Goal: Task Accomplishment & Management: Complete application form

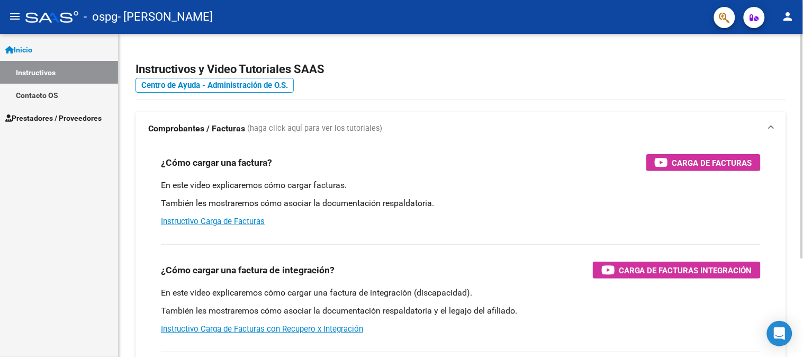
click at [794, 82] on div "Instructivos y Video Tutoriales SAAS Centro de Ayuda - Administración de O.S. C…" at bounding box center [462, 266] width 687 height 464
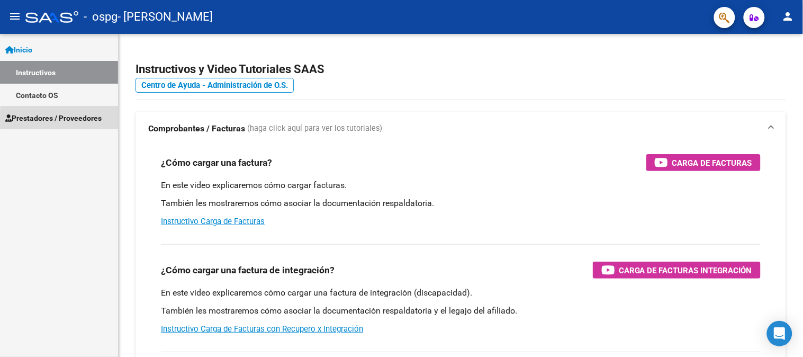
click at [87, 118] on span "Prestadores / Proveedores" at bounding box center [53, 118] width 96 height 12
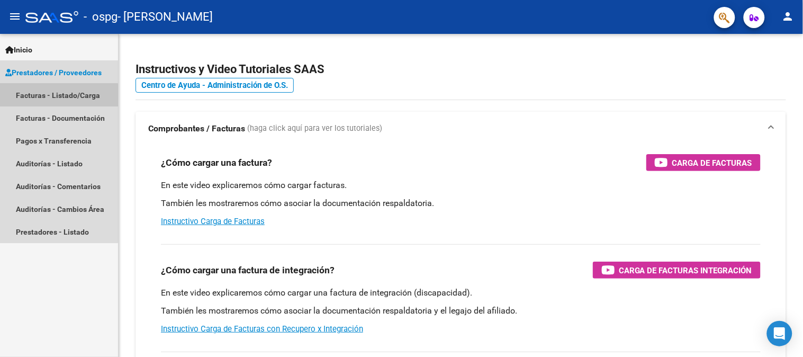
click at [56, 95] on link "Facturas - Listado/Carga" at bounding box center [59, 95] width 118 height 23
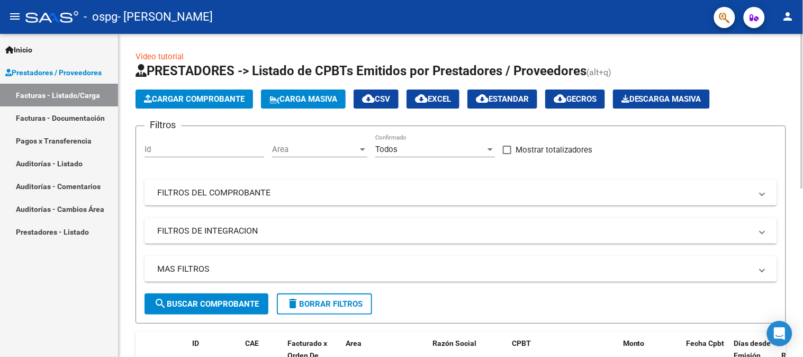
click at [194, 99] on span "Cargar Comprobante" at bounding box center [194, 99] width 101 height 10
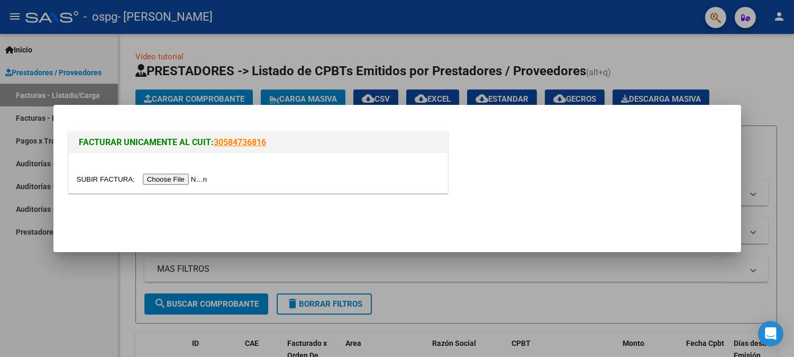
click at [181, 181] on input "file" at bounding box center [144, 179] width 134 height 11
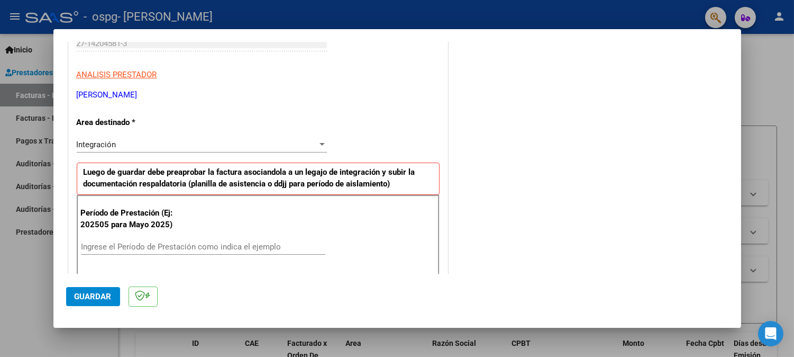
scroll to position [268, 0]
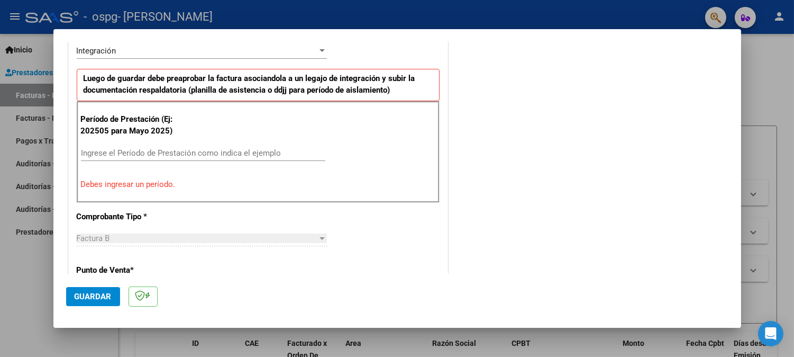
click at [193, 150] on input "Ingrese el Período de Prestación como indica el ejemplo" at bounding box center [203, 153] width 244 height 10
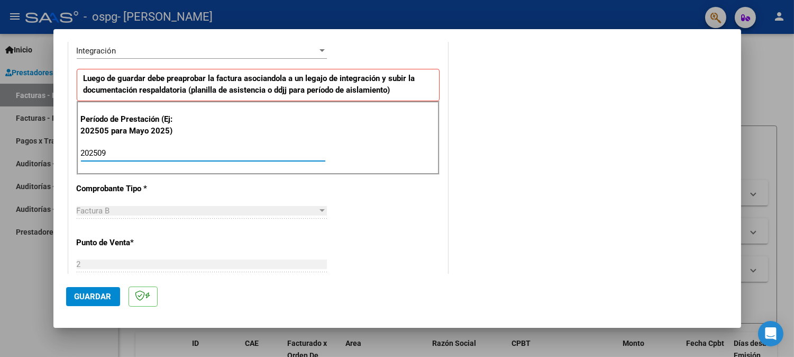
type input "202509"
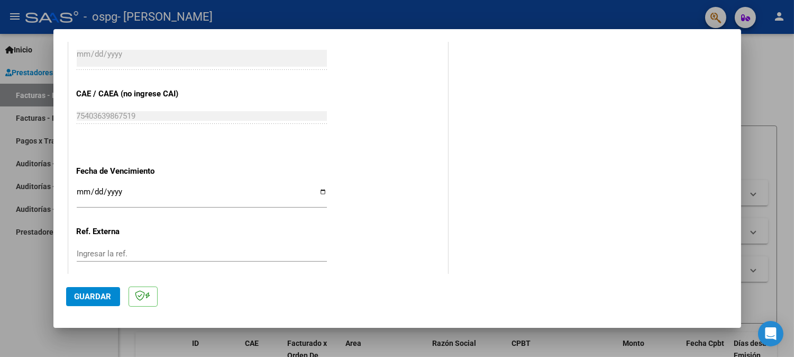
scroll to position [640, 0]
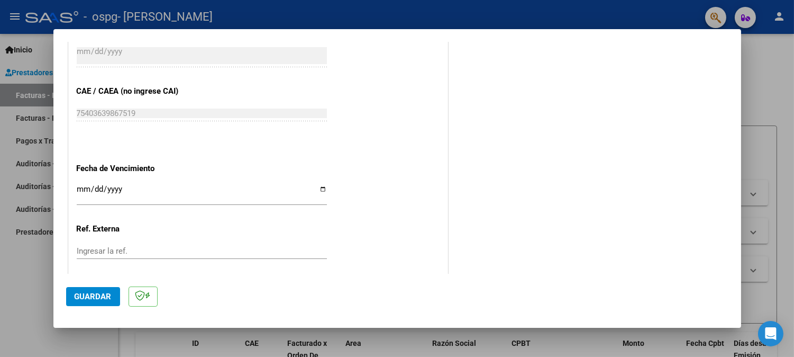
click at [321, 188] on input "Ingresar la fecha" at bounding box center [202, 193] width 250 height 17
type input "[DATE]"
click at [92, 298] on span "Guardar" at bounding box center [93, 297] width 37 height 10
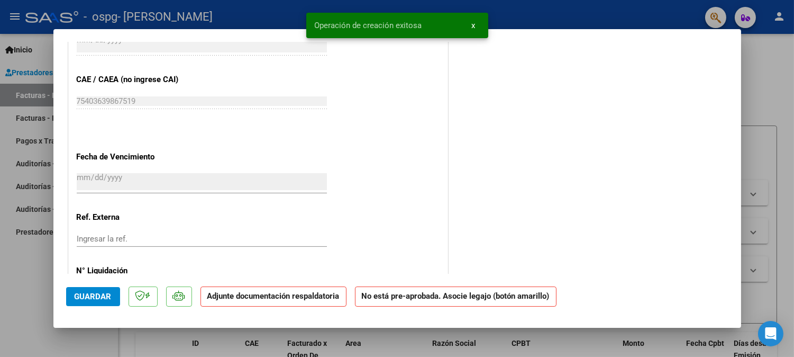
scroll to position [0, 0]
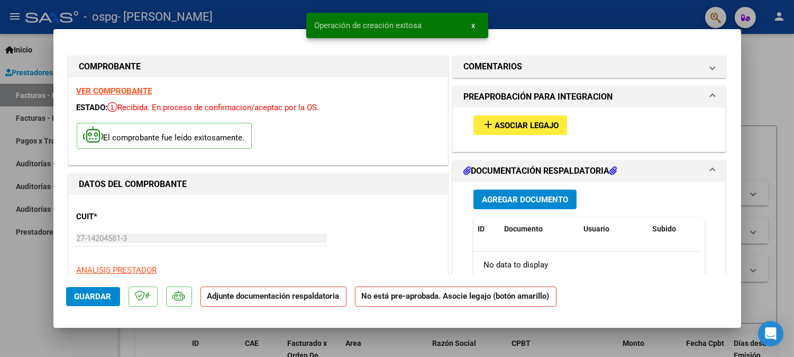
click at [524, 123] on span "Asociar Legajo" at bounding box center [527, 126] width 64 height 10
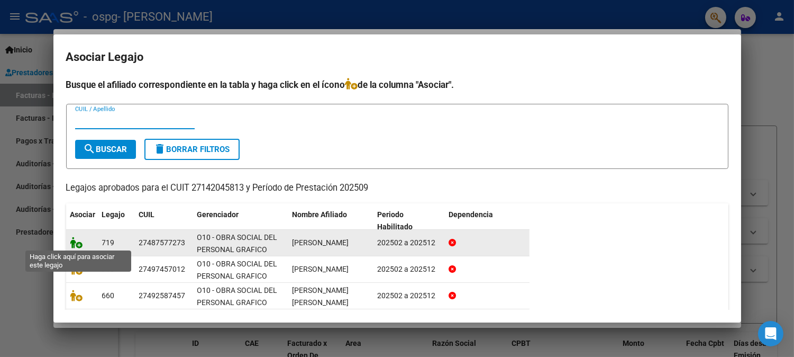
click at [76, 242] on icon at bounding box center [76, 243] width 13 height 12
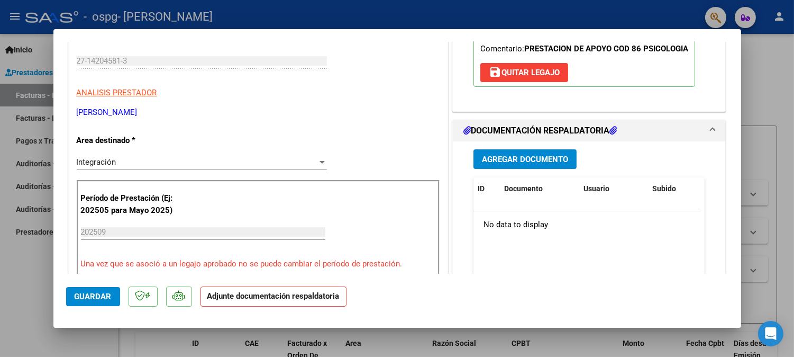
scroll to position [135, 0]
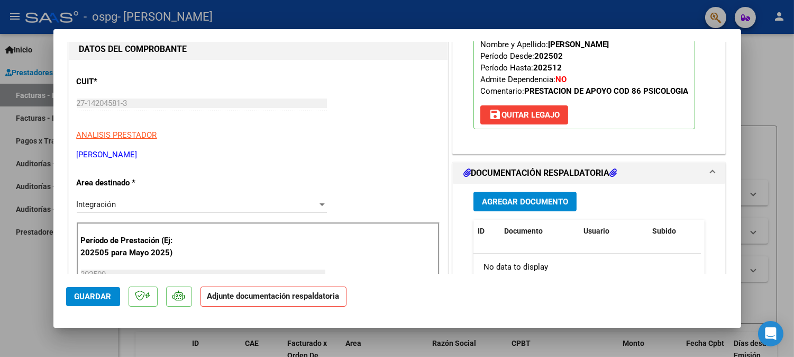
click at [517, 202] on span "Agregar Documento" at bounding box center [525, 202] width 86 height 10
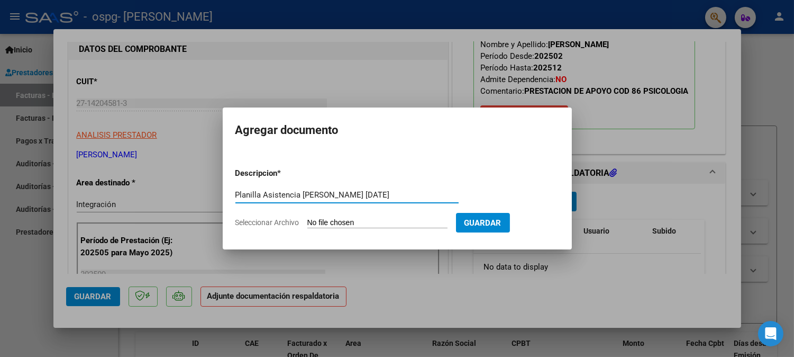
type input "Planilla Asistencia [PERSON_NAME] [DATE]"
click at [281, 220] on span "Seleccionar Archivo" at bounding box center [267, 222] width 64 height 8
click at [307, 220] on input "Seleccionar Archivo" at bounding box center [377, 223] width 140 height 10
type input "C:\fakepath\[PERSON_NAME] [DATE].pdf"
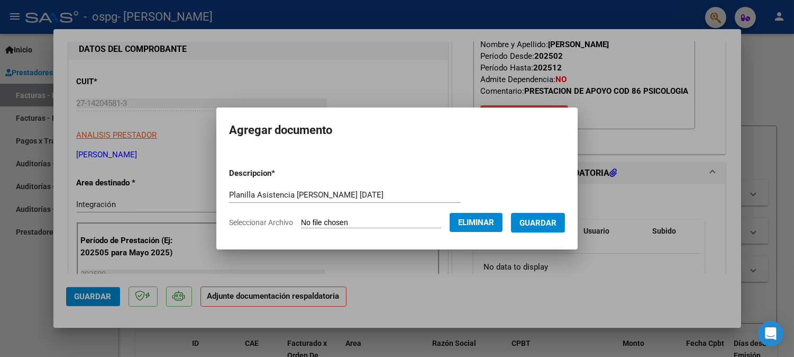
click at [546, 222] on span "Guardar" at bounding box center [538, 223] width 37 height 10
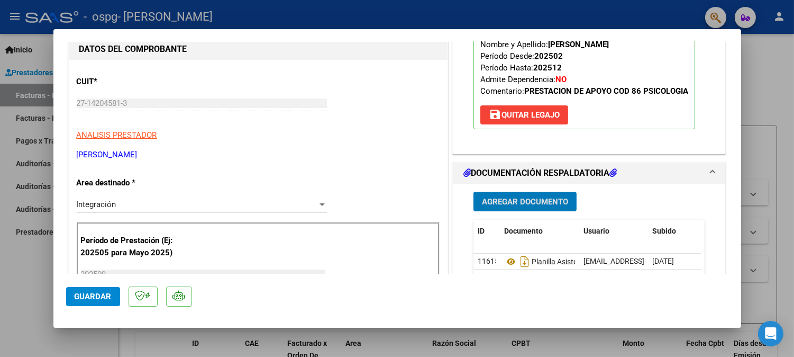
click at [516, 201] on span "Agregar Documento" at bounding box center [525, 202] width 86 height 10
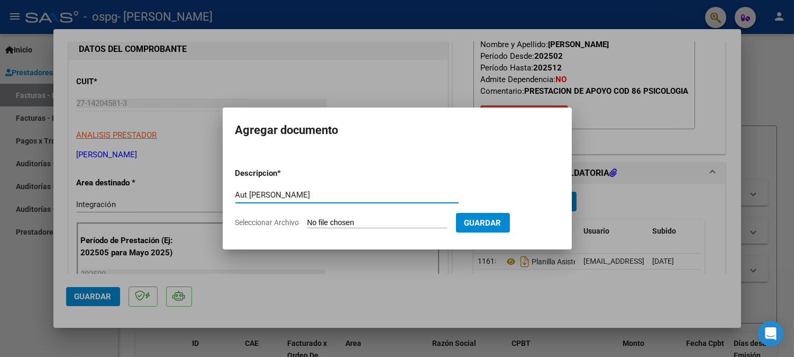
type input "Aut [PERSON_NAME]"
click at [270, 221] on span "Seleccionar Archivo" at bounding box center [267, 222] width 64 height 8
click at [307, 221] on input "Seleccionar Archivo" at bounding box center [377, 223] width 140 height 10
type input "C:\fakepath\AUTORIZACIONES 2025 [PERSON_NAME].odt"
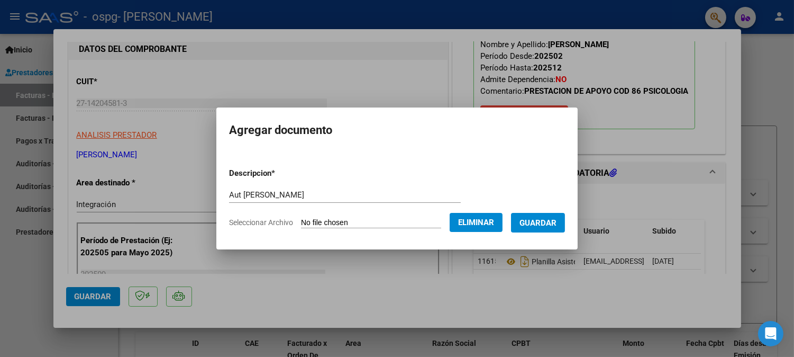
click at [547, 225] on span "Guardar" at bounding box center [538, 223] width 37 height 10
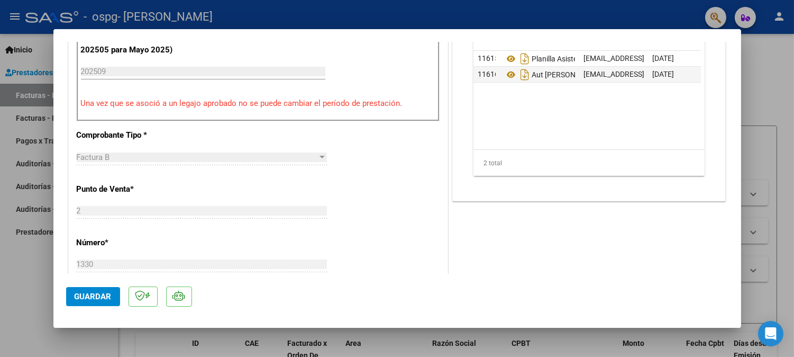
scroll to position [135, 0]
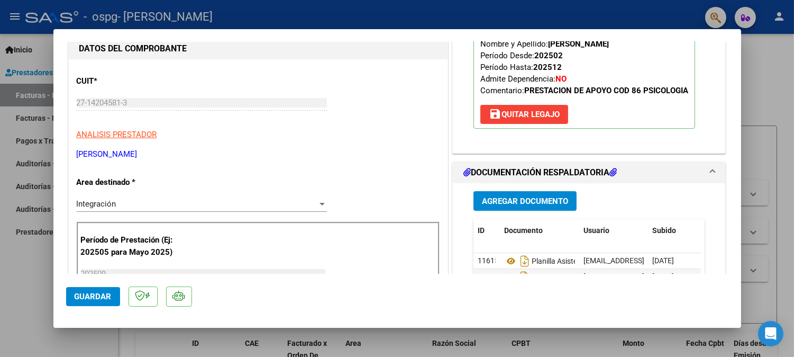
click at [97, 297] on span "Guardar" at bounding box center [93, 297] width 37 height 10
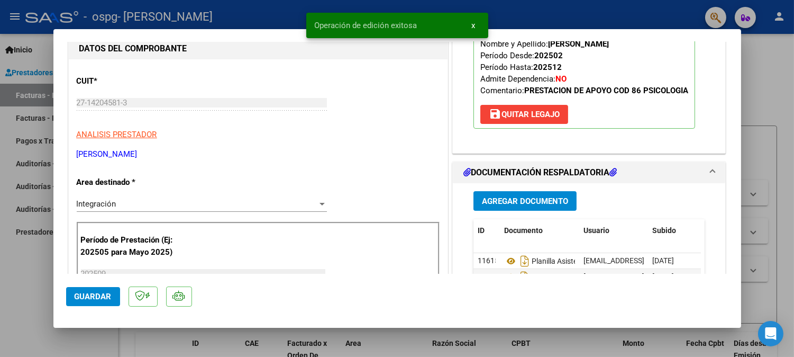
click at [473, 25] on span "x" at bounding box center [474, 26] width 4 height 10
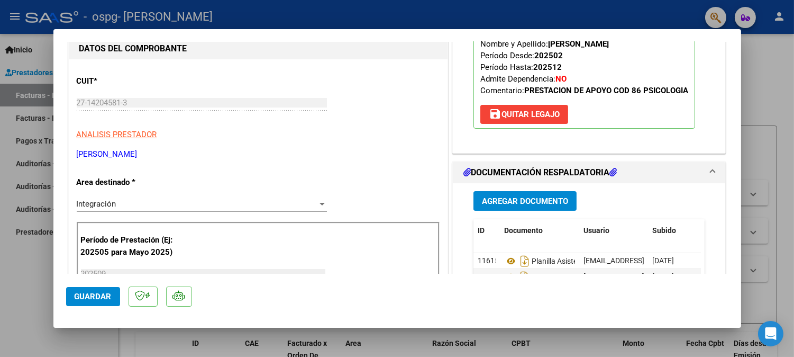
click at [784, 171] on div at bounding box center [397, 178] width 794 height 357
type input "$ 0,00"
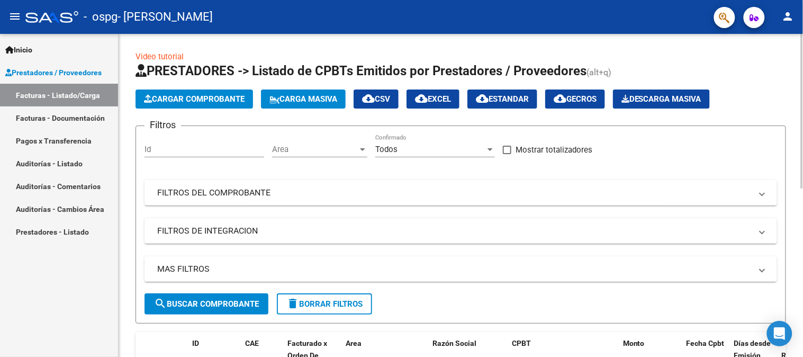
click at [202, 98] on span "Cargar Comprobante" at bounding box center [194, 99] width 101 height 10
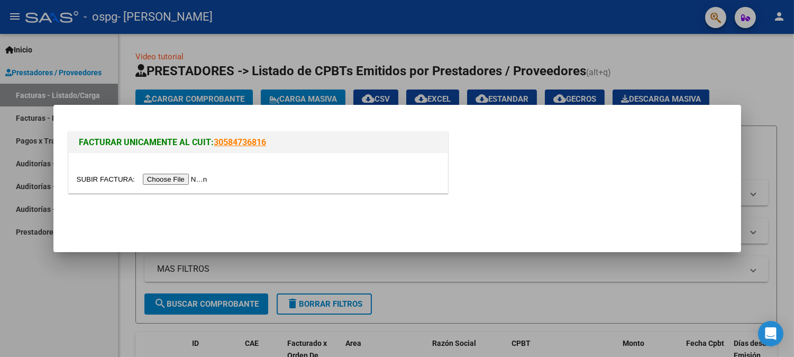
click at [191, 181] on input "file" at bounding box center [144, 179] width 134 height 11
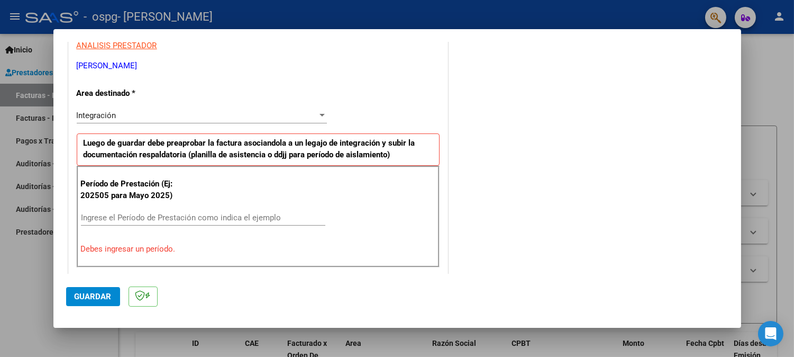
scroll to position [206, 0]
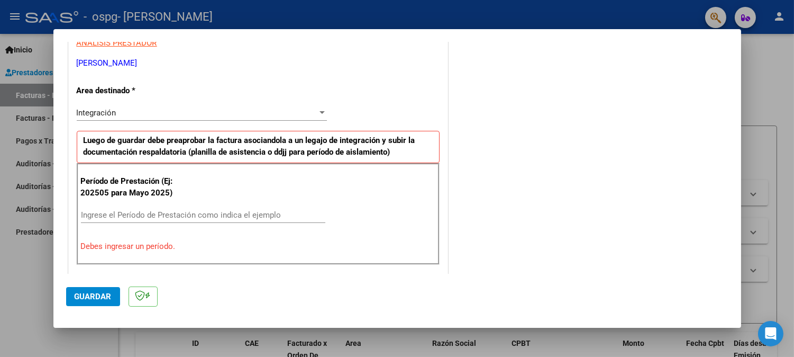
click at [189, 215] on input "Ingrese el Período de Prestación como indica el ejemplo" at bounding box center [203, 215] width 244 height 10
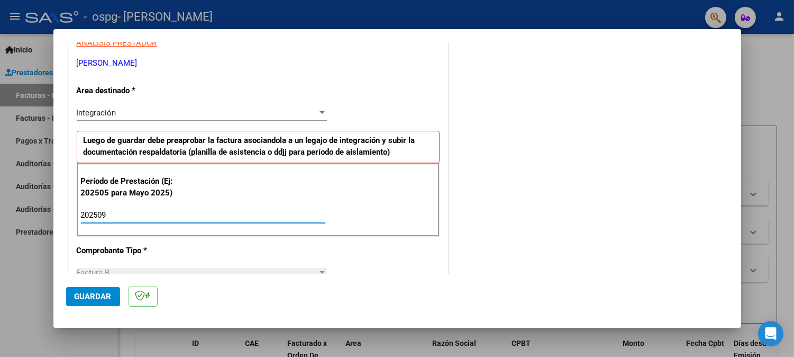
type input "202509"
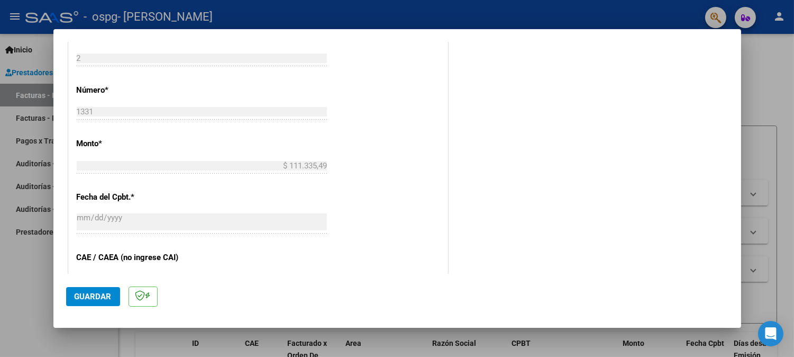
scroll to position [604, 0]
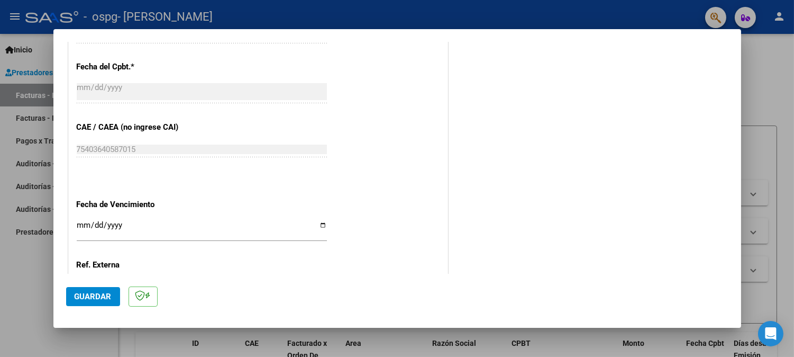
click at [319, 225] on input "Ingresar la fecha" at bounding box center [202, 229] width 250 height 17
type input "[DATE]"
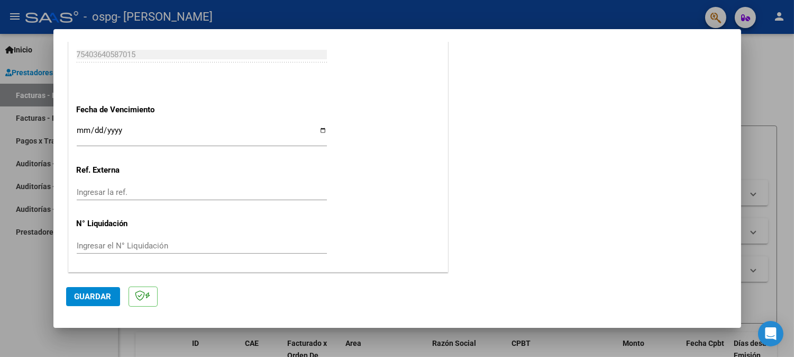
click at [94, 298] on span "Guardar" at bounding box center [93, 297] width 37 height 10
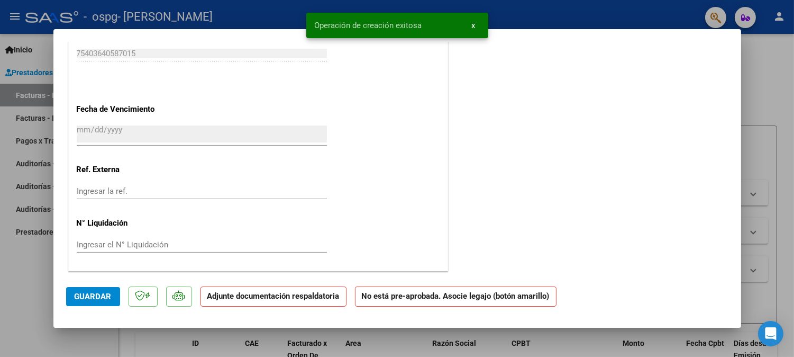
scroll to position [0, 0]
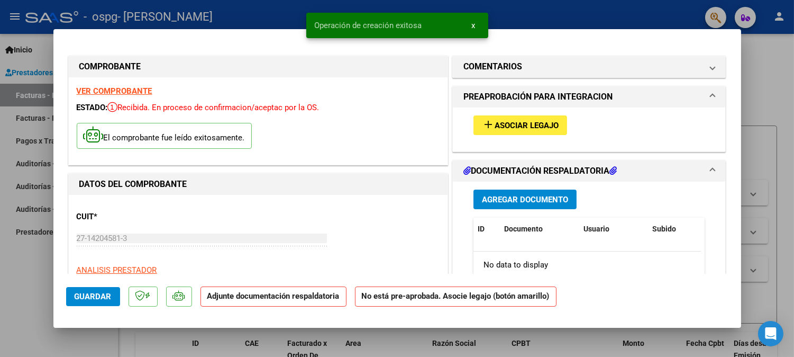
click at [525, 124] on span "Asociar Legajo" at bounding box center [527, 126] width 64 height 10
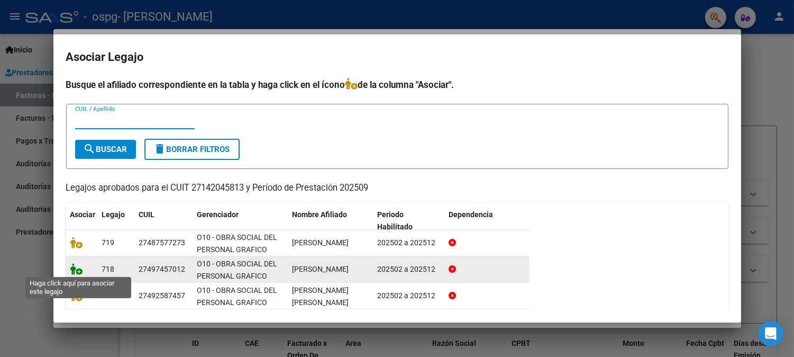
click at [77, 268] on icon at bounding box center [76, 269] width 13 height 12
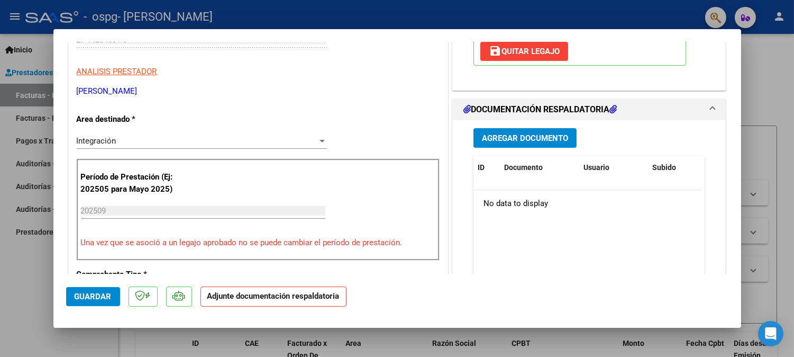
scroll to position [183, 0]
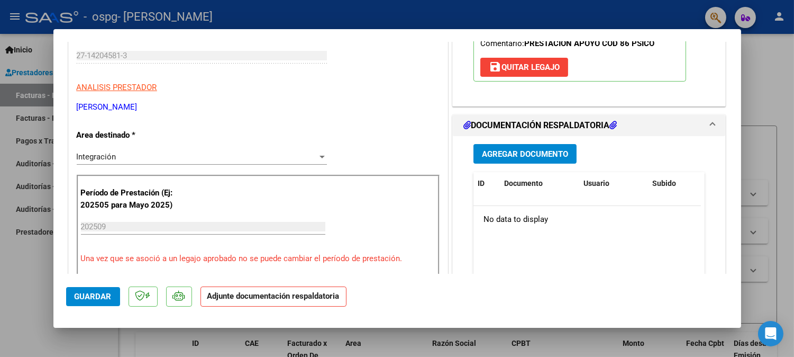
click at [530, 157] on span "Agregar Documento" at bounding box center [525, 154] width 86 height 10
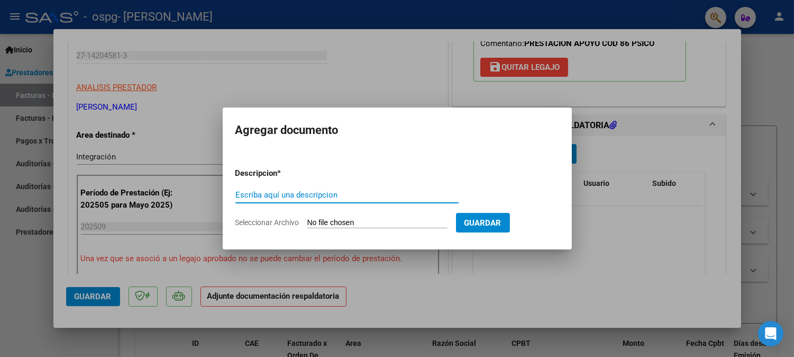
click at [350, 192] on input "Escriba aquí una descripcion" at bounding box center [346, 195] width 223 height 10
type input "Planilla Asistencia [PERSON_NAME] [DATE]"
click at [275, 222] on span "Seleccionar Archivo" at bounding box center [267, 222] width 64 height 8
click at [307, 222] on input "Seleccionar Archivo" at bounding box center [377, 223] width 140 height 10
type input "C:\fakepath\[PERSON_NAME] [DATE].pdf"
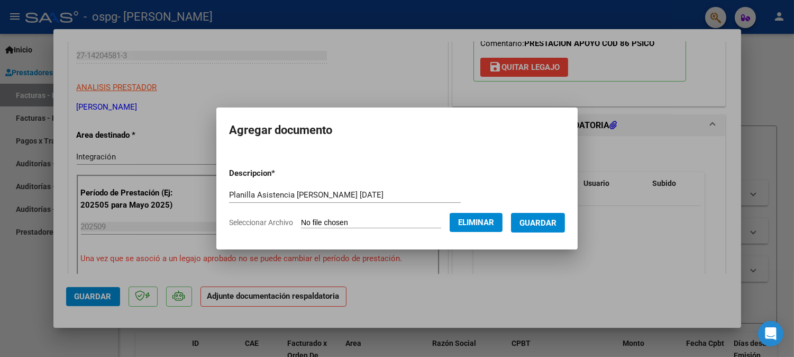
click at [549, 223] on span "Guardar" at bounding box center [538, 223] width 37 height 10
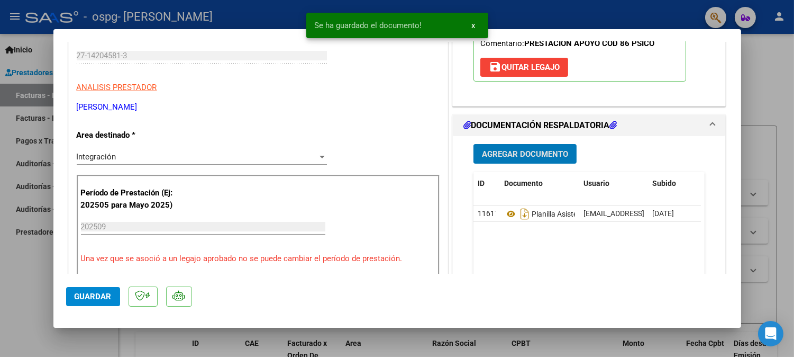
click at [515, 153] on span "Agregar Documento" at bounding box center [525, 154] width 86 height 10
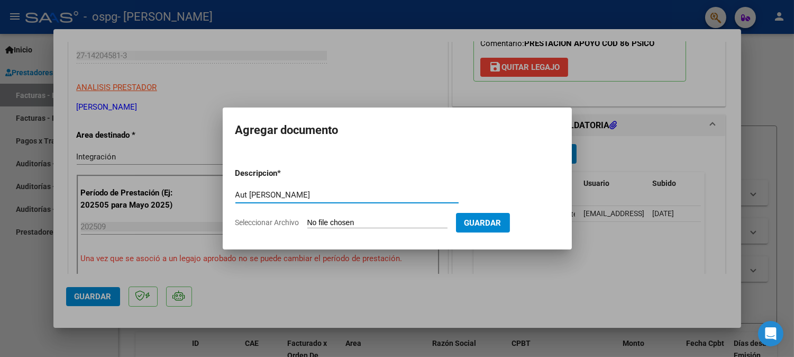
type input "Aut [PERSON_NAME]"
click at [0, 0] on label "Seleccionar Archivo" at bounding box center [0, 0] width 0 height 0
click at [307, 220] on input "Seleccionar Archivo" at bounding box center [377, 223] width 140 height 10
type input "C:\fakepath\AUTORIZACIONES 2025 [PERSON_NAME].odt"
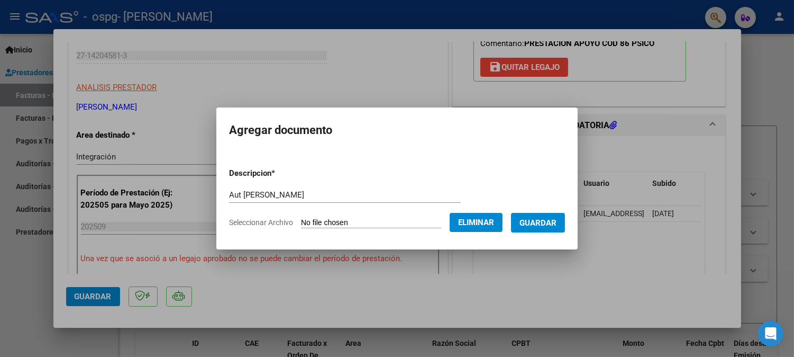
click at [554, 228] on button "Guardar" at bounding box center [538, 223] width 54 height 20
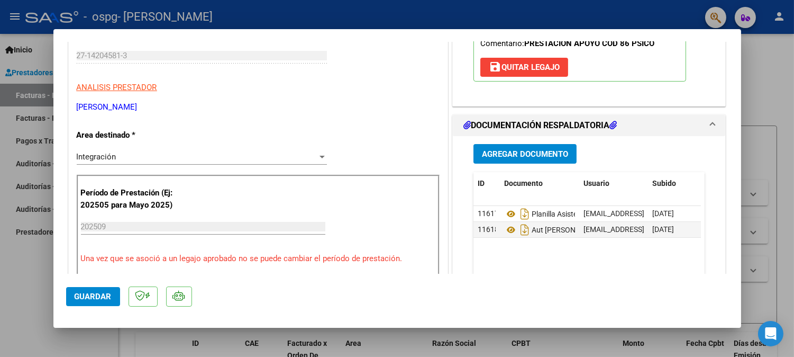
scroll to position [385, 0]
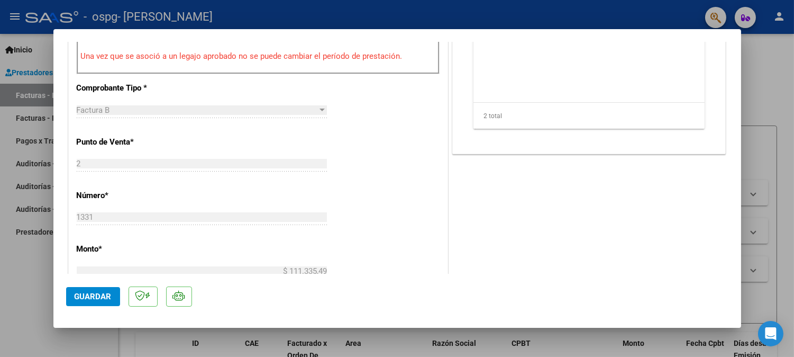
click at [93, 294] on span "Guardar" at bounding box center [93, 297] width 37 height 10
click at [764, 77] on div at bounding box center [397, 178] width 794 height 357
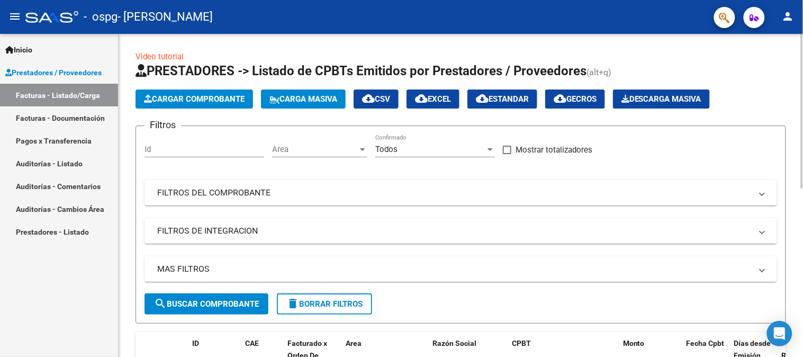
click at [199, 97] on span "Cargar Comprobante" at bounding box center [194, 99] width 101 height 10
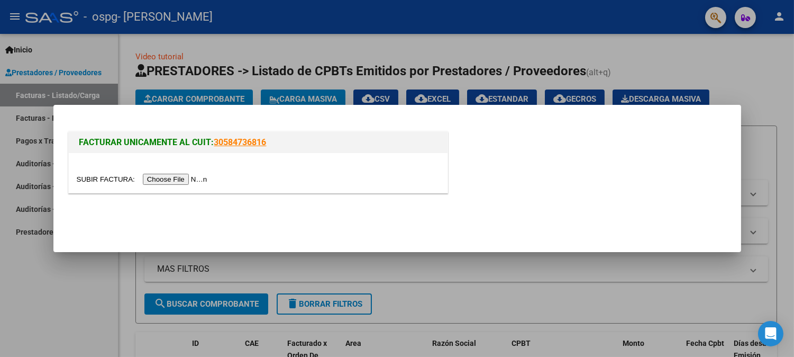
click at [178, 180] on input "file" at bounding box center [144, 179] width 134 height 11
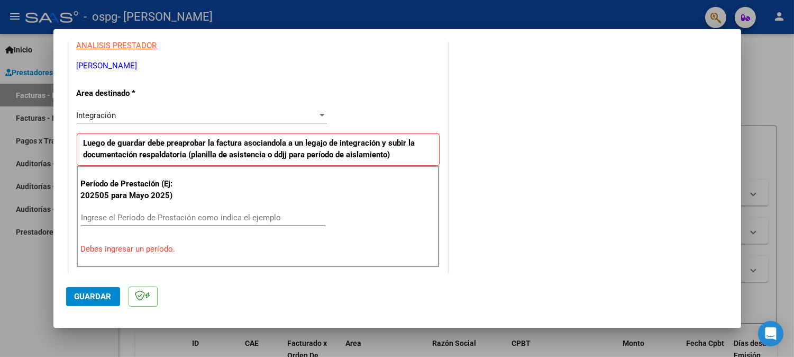
scroll to position [271, 0]
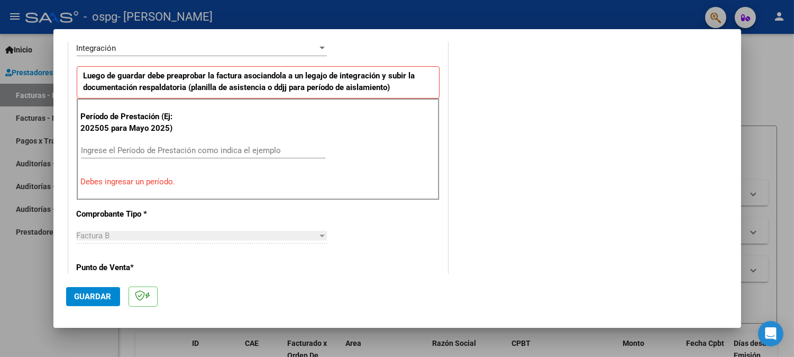
click at [268, 152] on input "Ingrese el Período de Prestación como indica el ejemplo" at bounding box center [203, 151] width 244 height 10
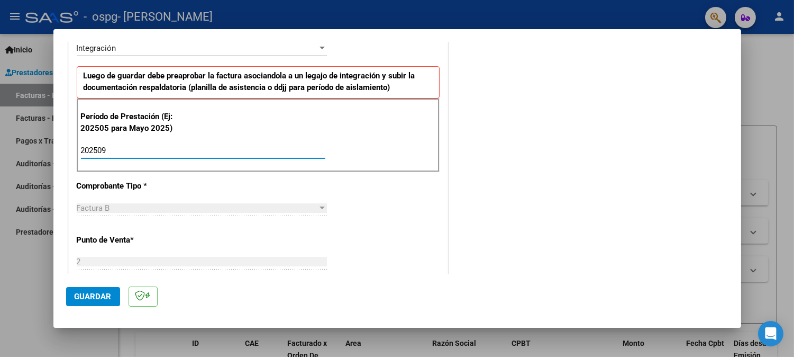
type input "202509"
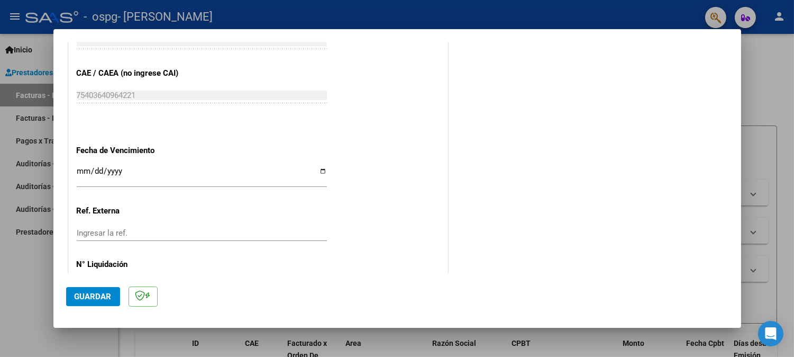
scroll to position [699, 0]
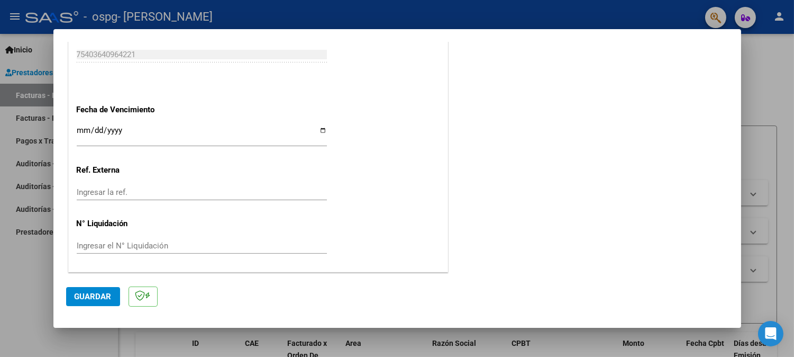
click at [318, 129] on input "Ingresar la fecha" at bounding box center [202, 134] width 250 height 17
type input "[DATE]"
click at [102, 297] on span "Guardar" at bounding box center [93, 297] width 37 height 10
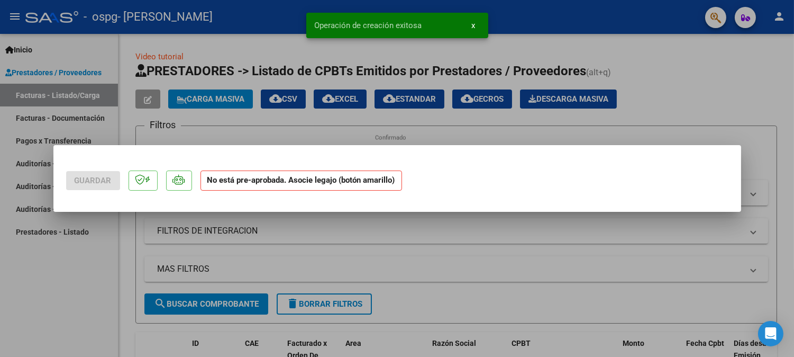
scroll to position [0, 0]
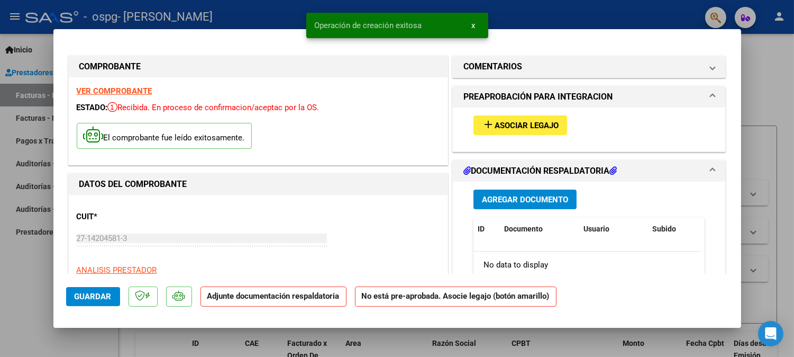
click at [523, 124] on span "Asociar Legajo" at bounding box center [527, 126] width 64 height 10
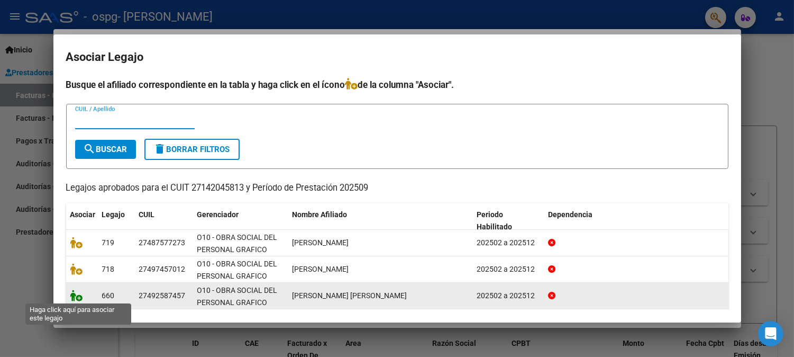
click at [79, 297] on icon at bounding box center [76, 295] width 13 height 12
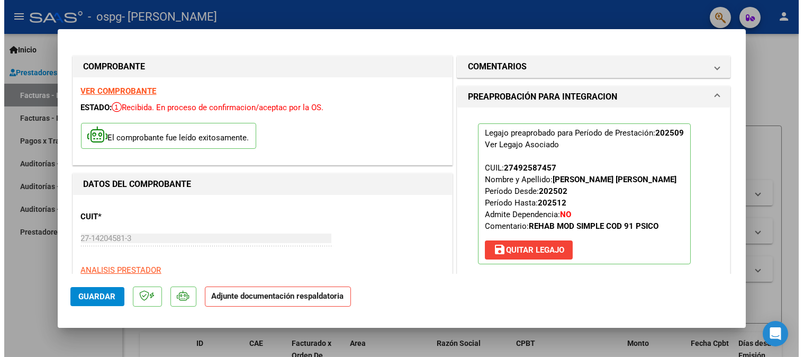
scroll to position [202, 0]
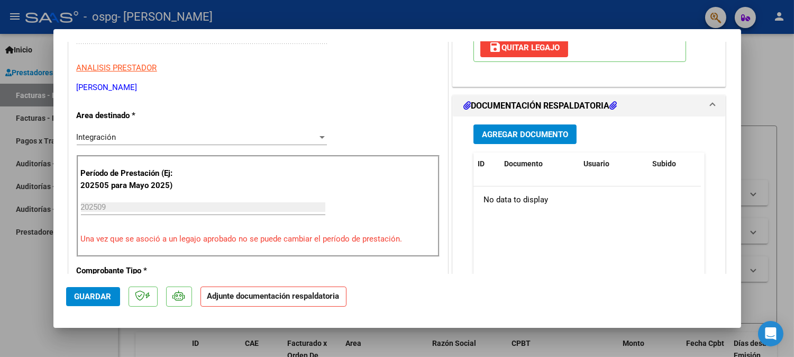
click at [515, 133] on span "Agregar Documento" at bounding box center [525, 135] width 86 height 10
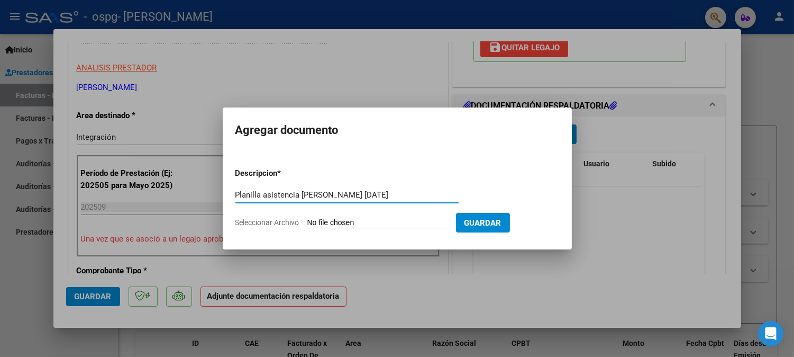
type input "Planilla asistencia [PERSON_NAME] [DATE]"
click at [288, 223] on span "Seleccionar Archivo" at bounding box center [267, 222] width 64 height 8
click at [307, 223] on input "Seleccionar Archivo" at bounding box center [377, 223] width 140 height 10
type input "C:\fakepath\[PERSON_NAME] [DATE].pdf"
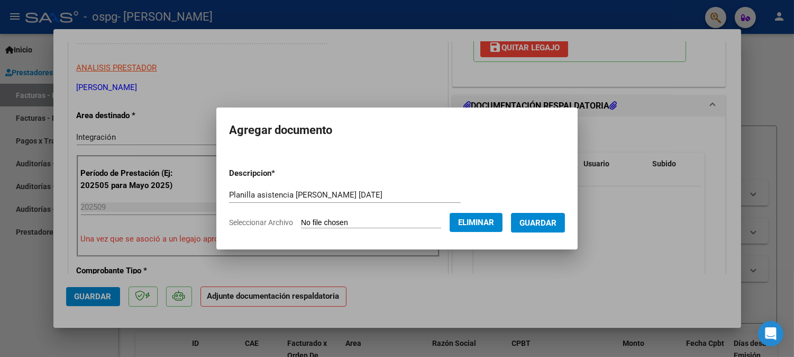
click at [549, 224] on span "Guardar" at bounding box center [538, 223] width 37 height 10
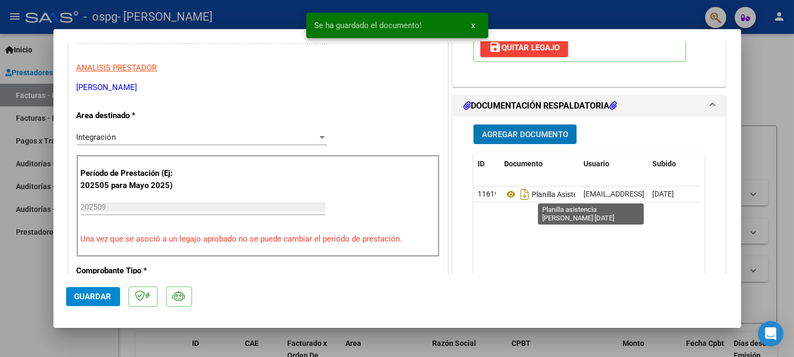
click at [528, 138] on span "Agregar Documento" at bounding box center [525, 135] width 86 height 10
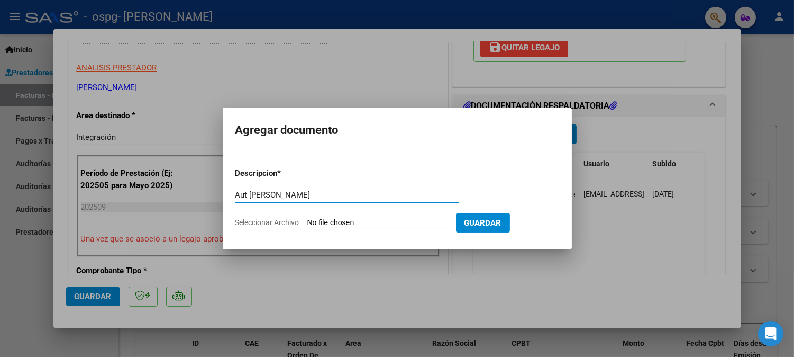
type input "Aut [PERSON_NAME]"
click at [266, 221] on span "Seleccionar Archivo" at bounding box center [267, 222] width 64 height 8
click at [307, 221] on input "Seleccionar Archivo" at bounding box center [377, 223] width 140 height 10
type input "C:\fakepath\AUTORIZACIONES 2025 [PERSON_NAME].odt"
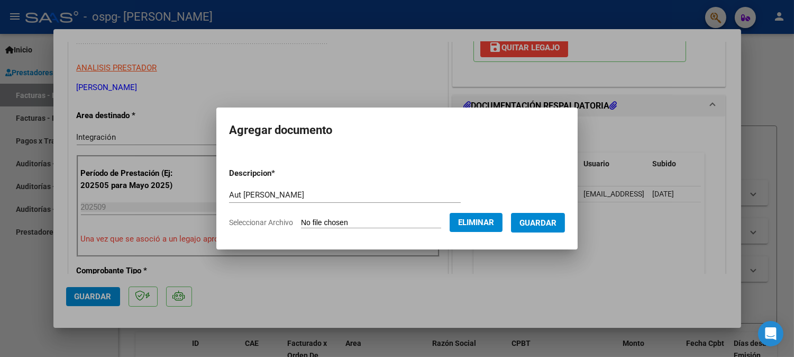
click at [540, 223] on span "Guardar" at bounding box center [538, 223] width 37 height 10
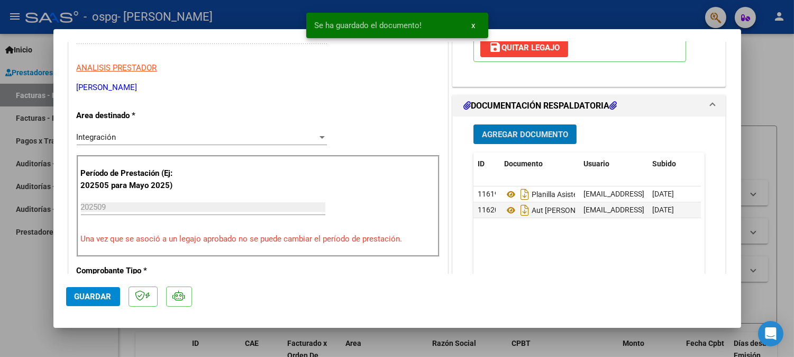
click at [89, 299] on span "Guardar" at bounding box center [93, 297] width 37 height 10
click at [472, 23] on span "x" at bounding box center [474, 26] width 4 height 10
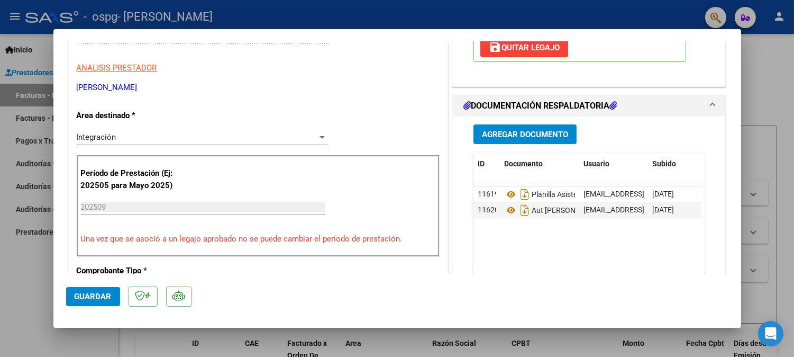
click at [781, 66] on div at bounding box center [397, 178] width 794 height 357
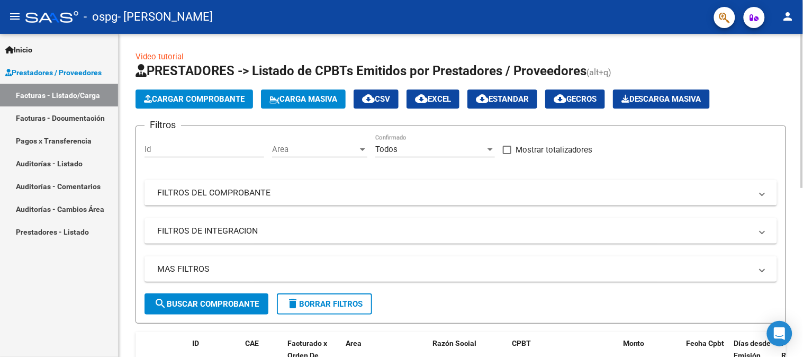
drag, startPoint x: 792, startPoint y: 161, endPoint x: 802, endPoint y: 185, distance: 25.8
click at [802, 188] on div at bounding box center [802, 111] width 3 height 154
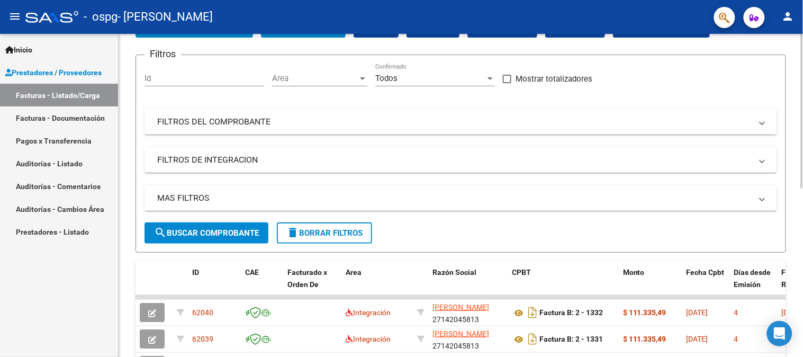
click at [802, 228] on div at bounding box center [802, 195] width 3 height 323
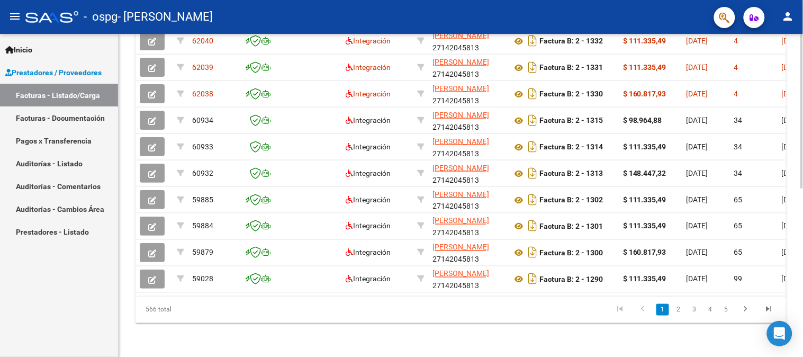
click at [801, 202] on div at bounding box center [802, 279] width 3 height 154
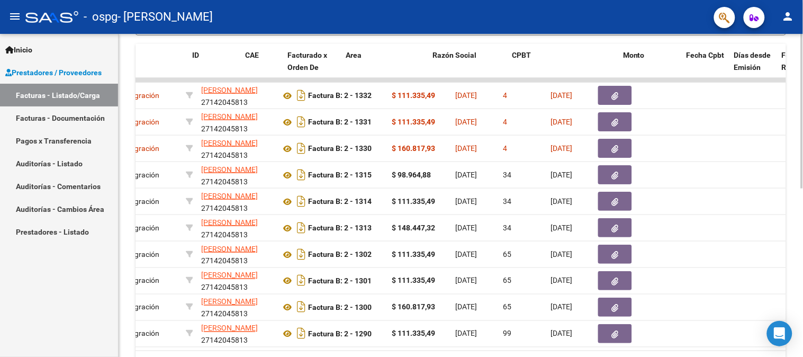
scroll to position [0, 0]
